Goal: Check status: Check status

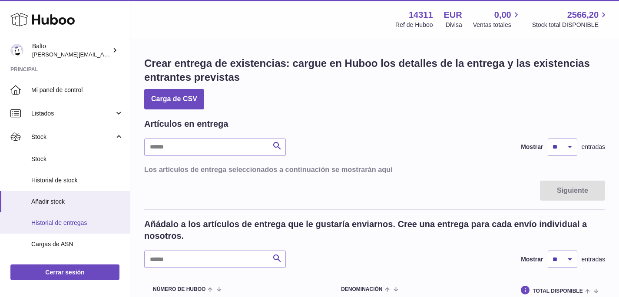
click at [81, 225] on span "Historial de entregas" at bounding box center [77, 223] width 92 height 8
click at [72, 218] on link "Historial de entregas" at bounding box center [65, 222] width 130 height 21
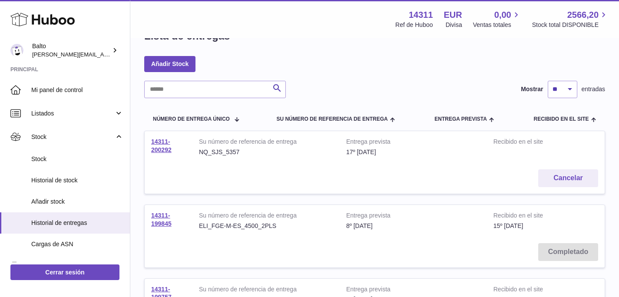
scroll to position [43, 0]
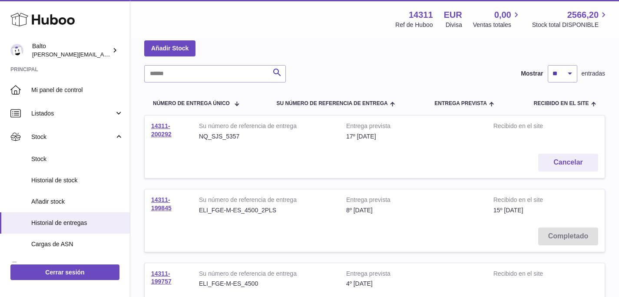
click at [258, 210] on div "ELI_FGE-M-ES_4500_2PLS" at bounding box center [266, 210] width 134 height 8
click at [165, 206] on link "14311-199845" at bounding box center [161, 203] width 20 height 15
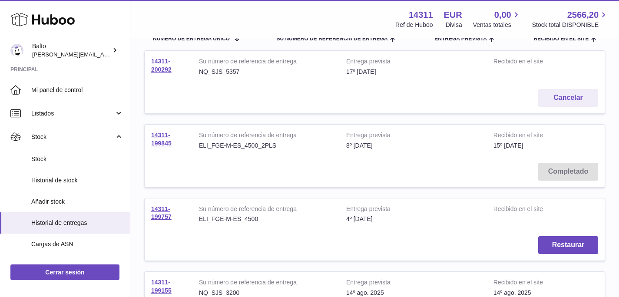
scroll to position [109, 0]
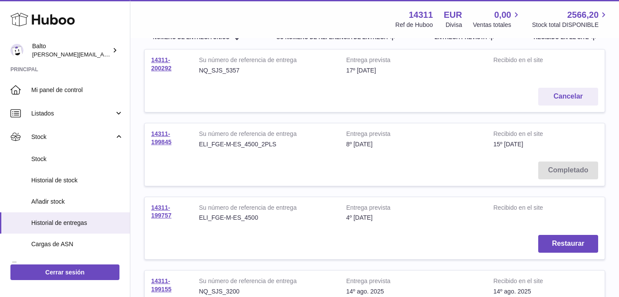
click at [325, 213] on strong "Su número de referencia de entrega" at bounding box center [266, 209] width 134 height 10
click at [169, 212] on link "14311-199757" at bounding box center [161, 211] width 20 height 15
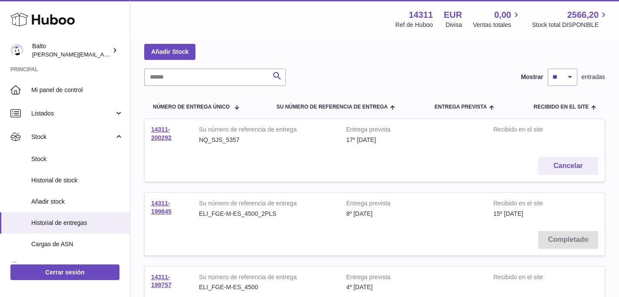
scroll to position [39, 0]
click at [163, 212] on link "14311-199845" at bounding box center [161, 207] width 20 height 15
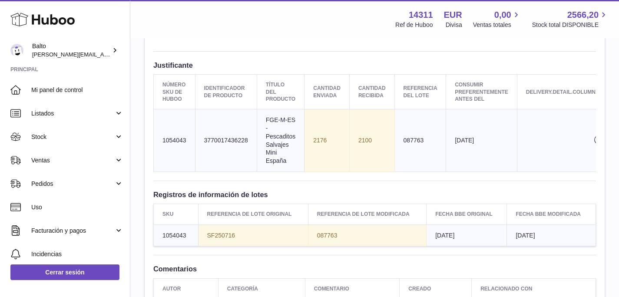
click at [323, 139] on td "Cantidad enviada 2176" at bounding box center [327, 140] width 45 height 63
click at [289, 142] on td "Título del producto FGE-M-ES - Pescaditos Salvajes Mini España" at bounding box center [280, 140] width 47 height 63
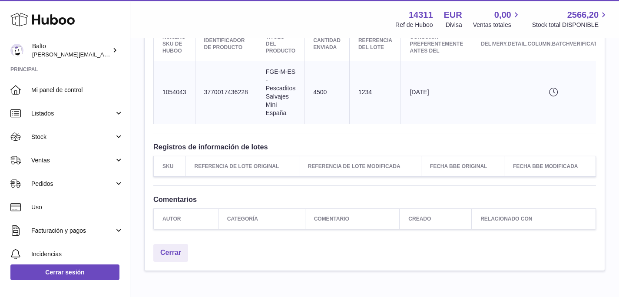
scroll to position [359, 0]
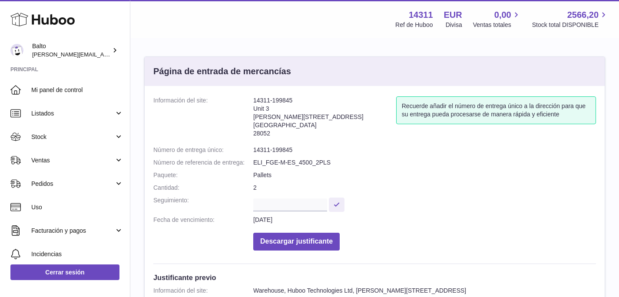
scroll to position [87, 0]
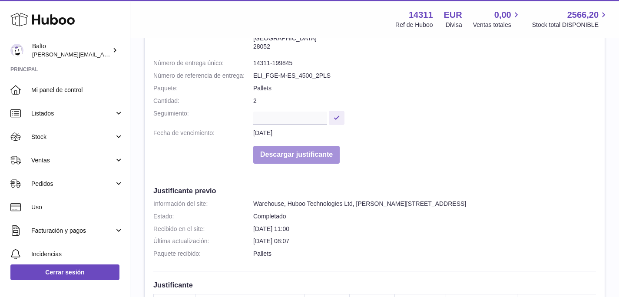
click at [301, 147] on button "Descargar justificante" at bounding box center [296, 155] width 86 height 18
click at [392, 81] on dl "Información del site: 14311-199845 Unit 3 Calle de Cerceda 20 Madrid 28052 Recu…" at bounding box center [374, 89] width 443 height 159
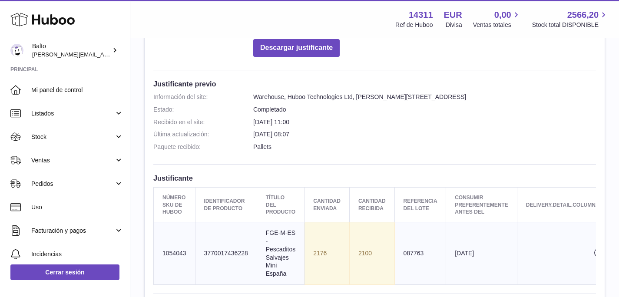
scroll to position [243, 0]
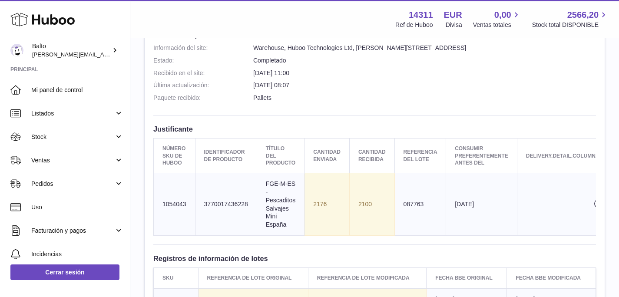
click at [328, 199] on td "Cantidad enviada 2176" at bounding box center [327, 204] width 45 height 63
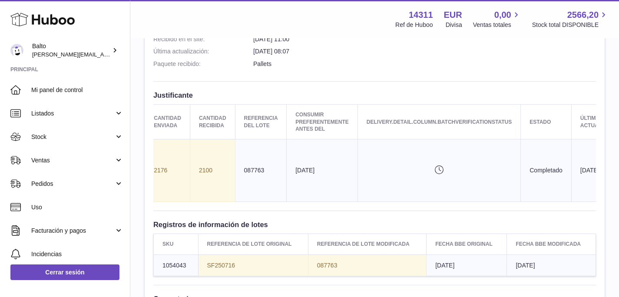
scroll to position [0, 195]
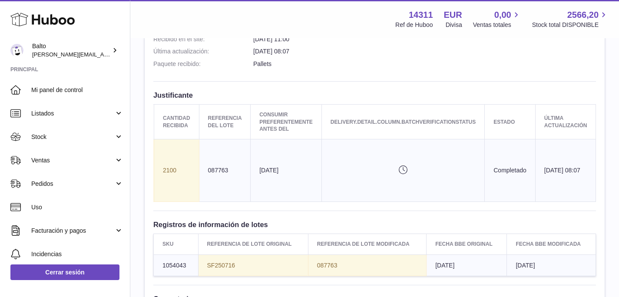
click at [399, 168] on icon "delivery.detail.column.batchVerificationStatusPending" at bounding box center [403, 170] width 145 height 9
click at [558, 173] on td "17th Sep 2025 08:07" at bounding box center [565, 170] width 61 height 63
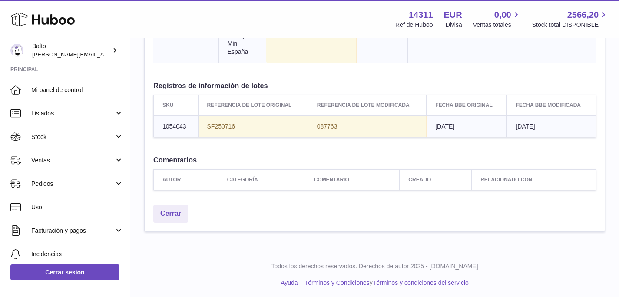
scroll to position [425, 0]
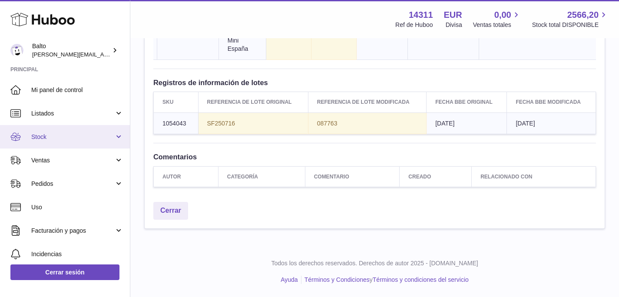
click at [38, 139] on span "Stock" at bounding box center [72, 137] width 83 height 8
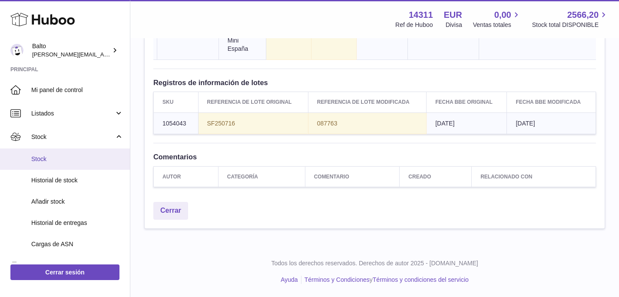
click at [44, 162] on span "Stock" at bounding box center [77, 159] width 92 height 8
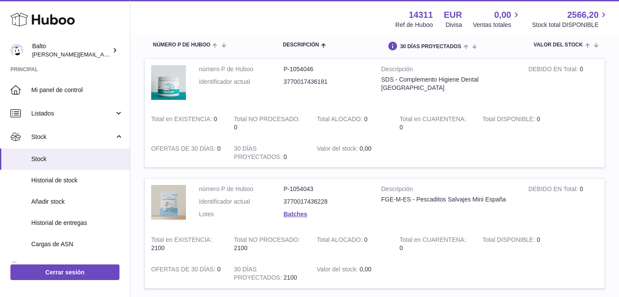
scroll to position [101, 0]
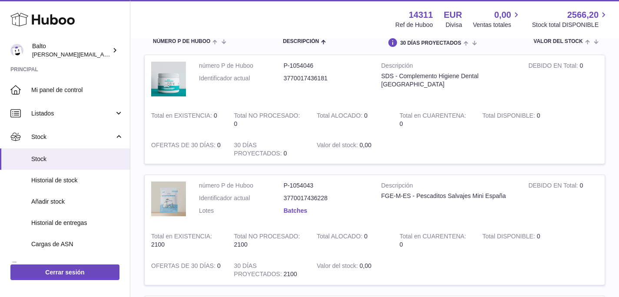
click at [294, 213] on link "Batches" at bounding box center [295, 210] width 23 height 7
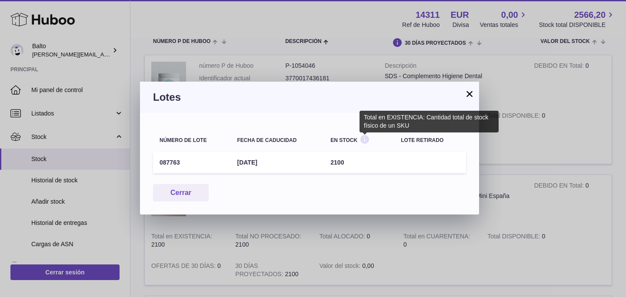
click at [365, 140] on icon at bounding box center [364, 139] width 10 height 11
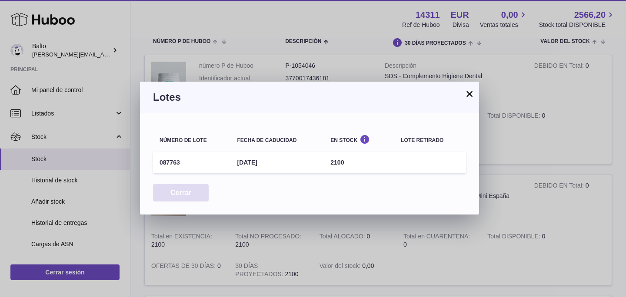
click at [182, 197] on button "Cerrar" at bounding box center [181, 193] width 56 height 18
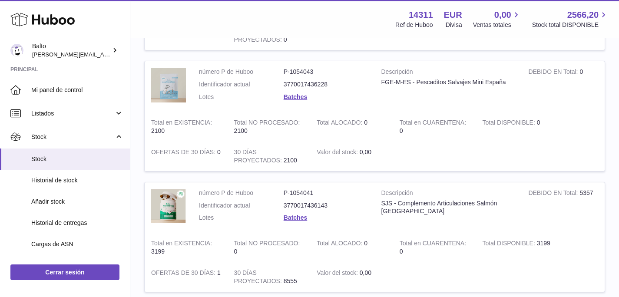
scroll to position [282, 0]
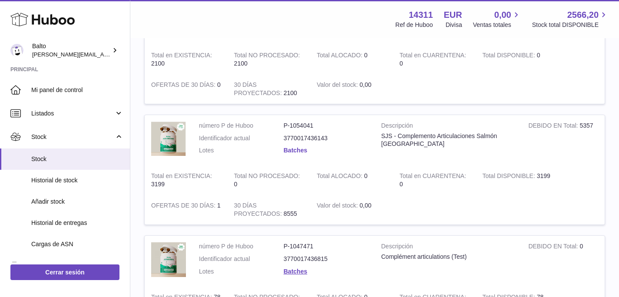
click at [300, 149] on link "Batches" at bounding box center [295, 150] width 23 height 7
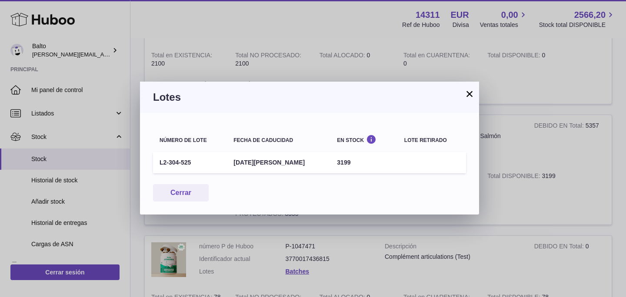
click at [471, 94] on button "×" at bounding box center [469, 94] width 10 height 10
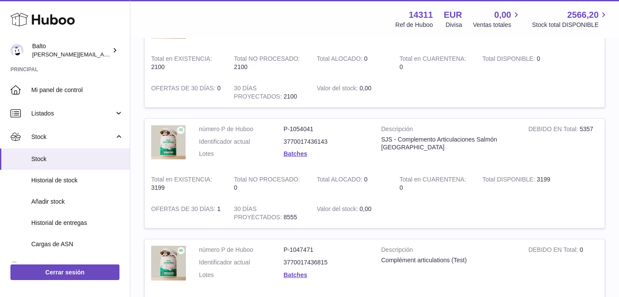
scroll to position [171, 0]
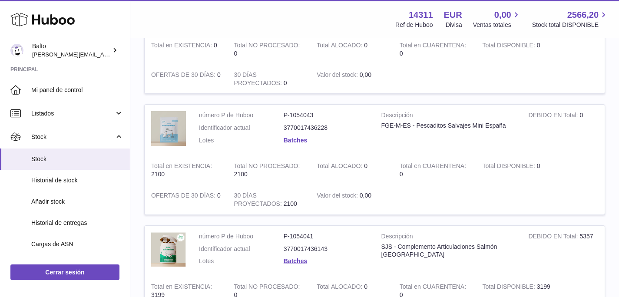
click at [293, 142] on link "Batches" at bounding box center [295, 140] width 23 height 7
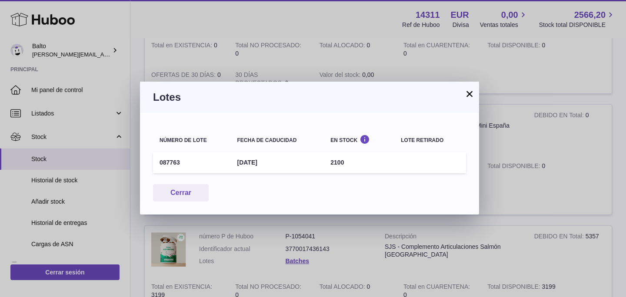
click at [469, 95] on button "×" at bounding box center [469, 94] width 10 height 10
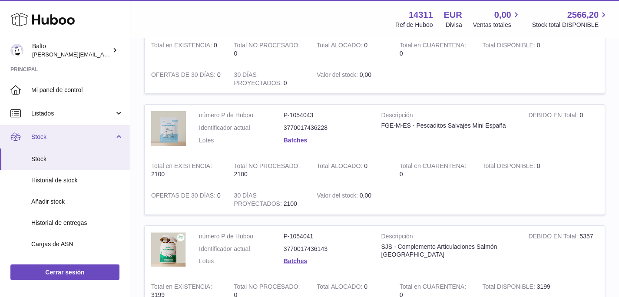
click at [45, 134] on span "Stock" at bounding box center [72, 137] width 83 height 8
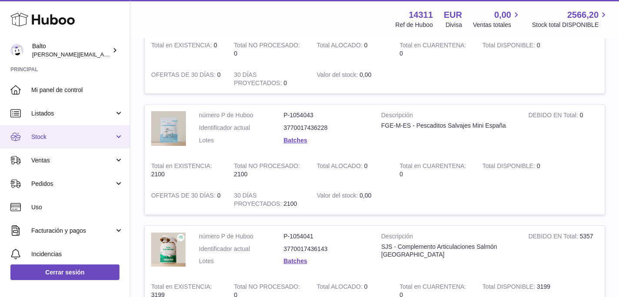
click at [45, 134] on span "Stock" at bounding box center [72, 137] width 83 height 8
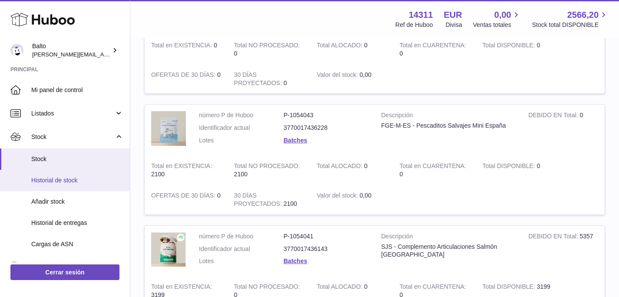
click at [61, 179] on span "Historial de stock" at bounding box center [77, 180] width 92 height 8
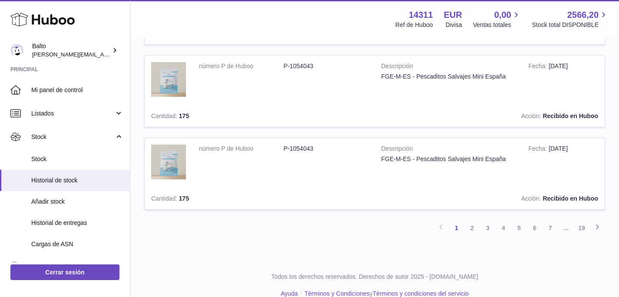
scroll to position [768, 0]
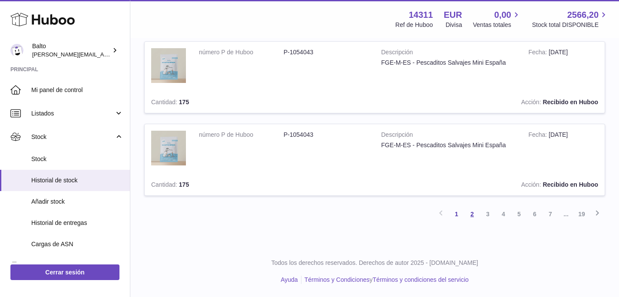
click at [467, 213] on link "2" at bounding box center [472, 214] width 16 height 16
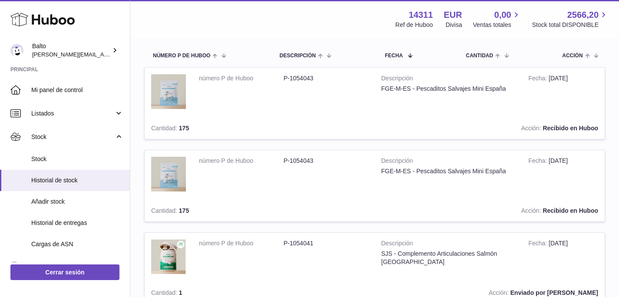
scroll to position [82, 0]
click at [63, 158] on span "Stock" at bounding box center [77, 159] width 92 height 8
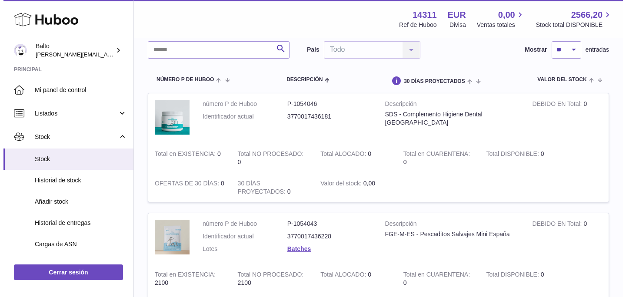
scroll to position [71, 0]
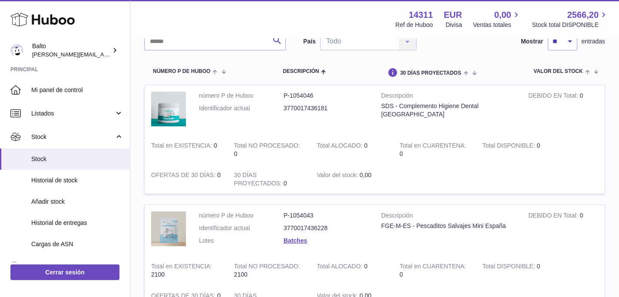
click at [297, 245] on dd "Batches" at bounding box center [326, 241] width 85 height 8
click at [297, 243] on link "Batches" at bounding box center [295, 240] width 23 height 7
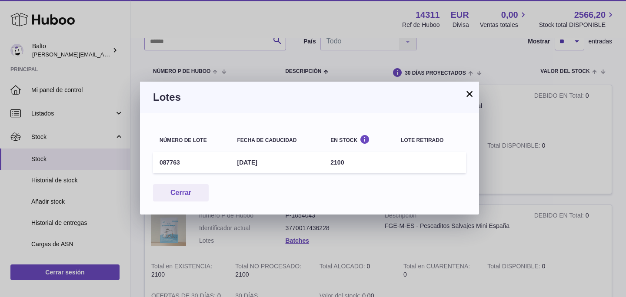
click at [178, 166] on td "087763" at bounding box center [191, 162] width 77 height 21
drag, startPoint x: 179, startPoint y: 163, endPoint x: 154, endPoint y: 162, distance: 24.8
click at [154, 162] on td "087763" at bounding box center [191, 162] width 77 height 21
